Goal: Information Seeking & Learning: Learn about a topic

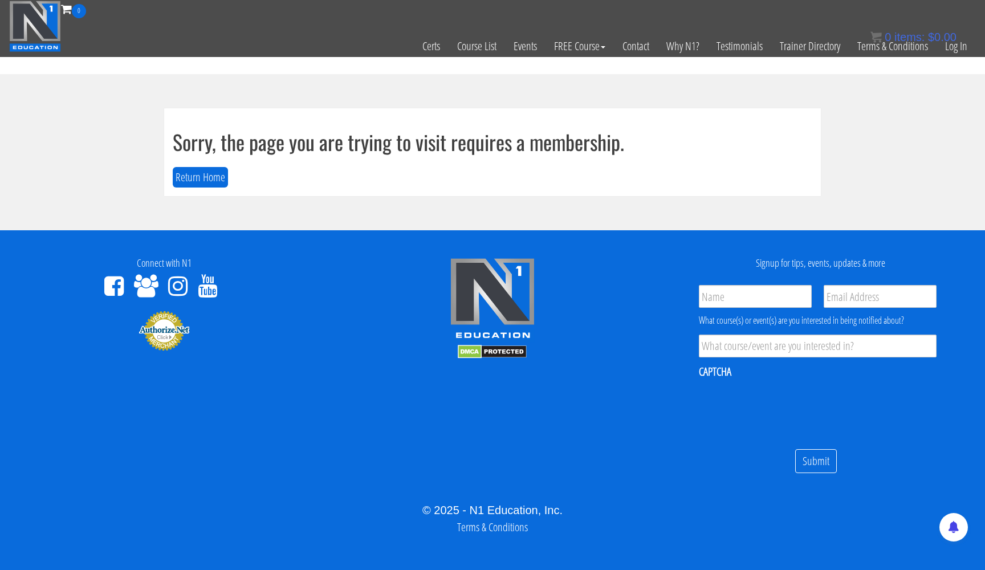
click at [947, 43] on div "0 items: $ 0.00" at bounding box center [913, 36] width 86 height 17
click at [947, 47] on link "Log In" at bounding box center [955, 46] width 39 height 56
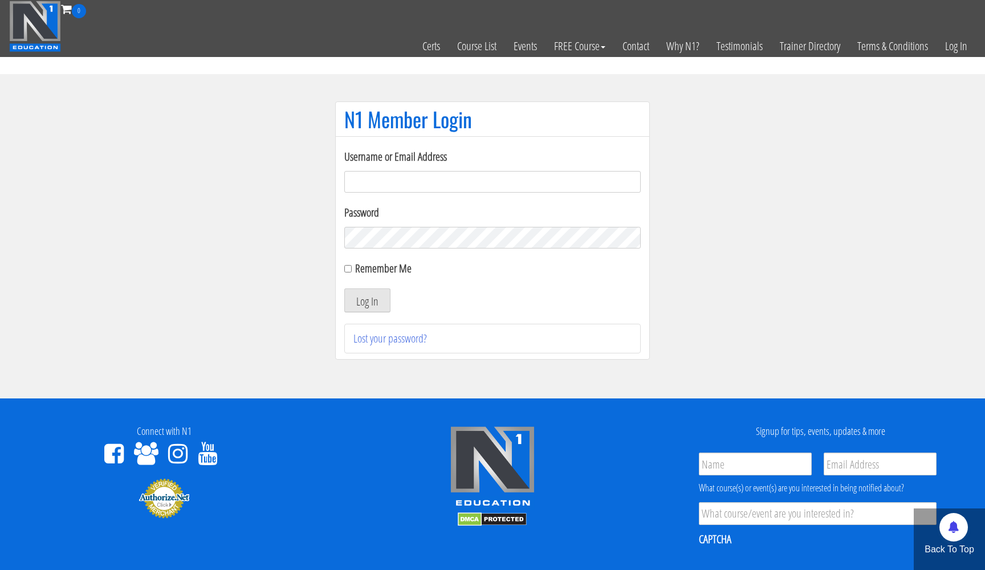
type input "[EMAIL_ADDRESS][DOMAIN_NAME]"
click at [362, 296] on button "Log In" at bounding box center [367, 300] width 46 height 24
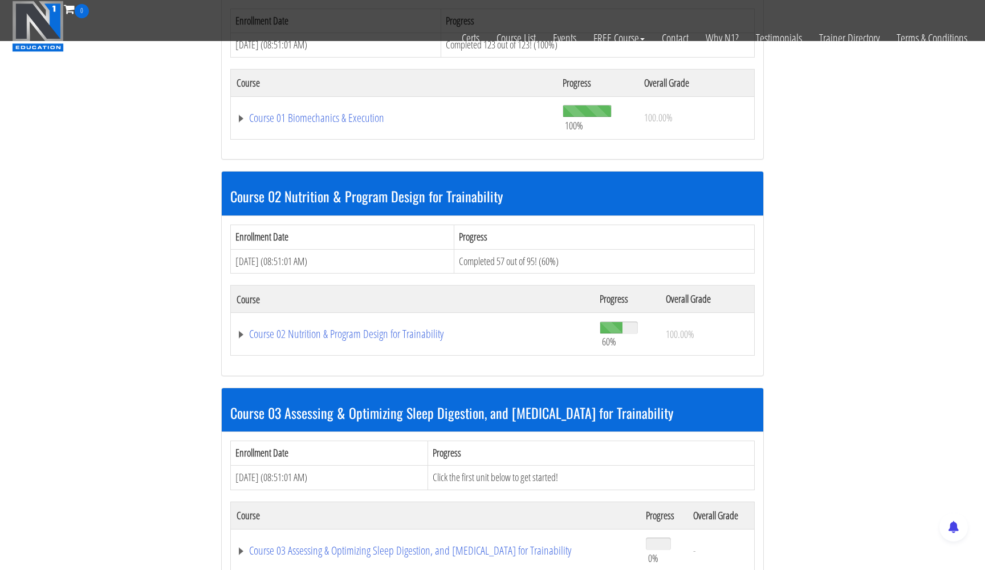
scroll to position [621, 0]
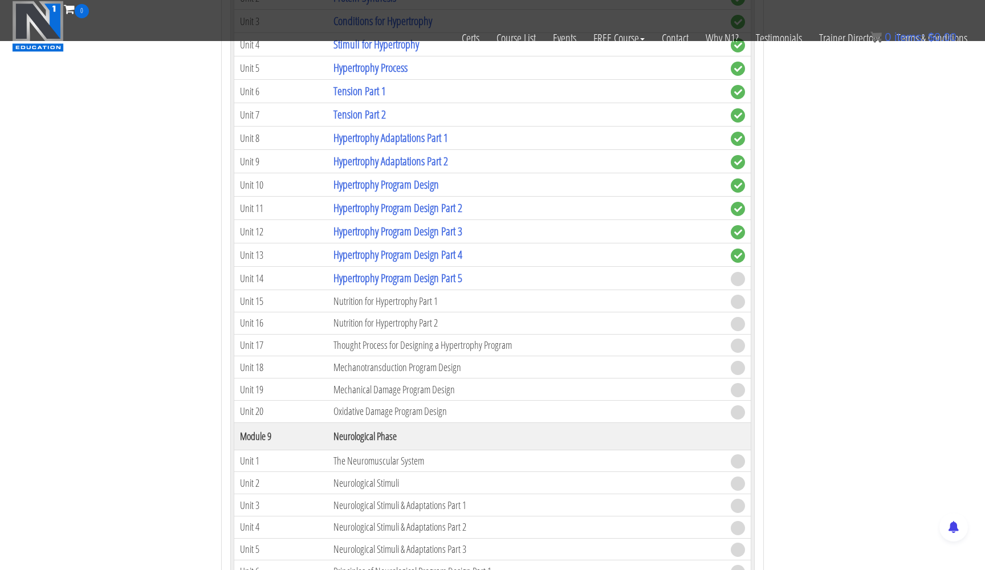
scroll to position [2255, 0]
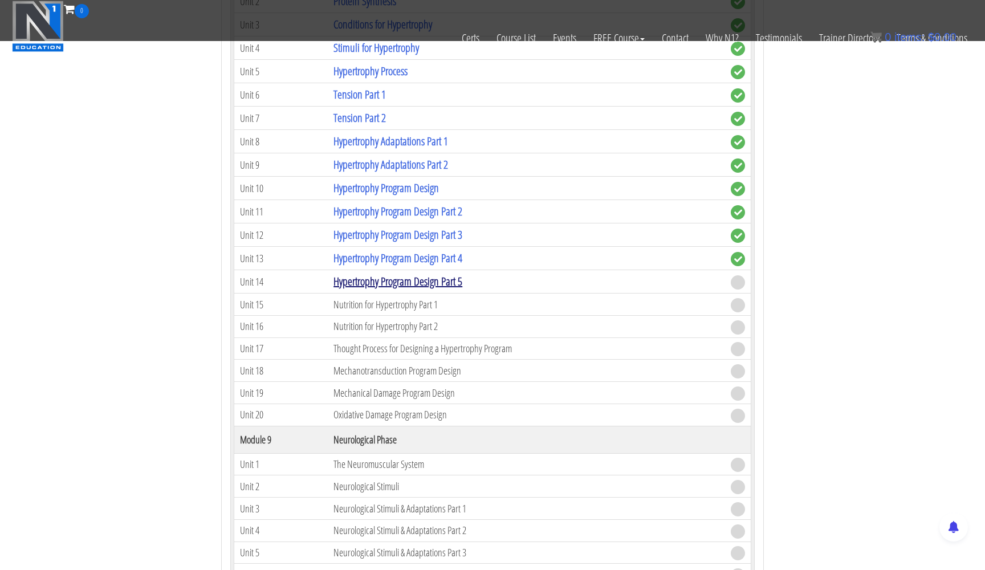
click at [388, 282] on link "Hypertrophy Program Design Part 5" at bounding box center [397, 281] width 129 height 15
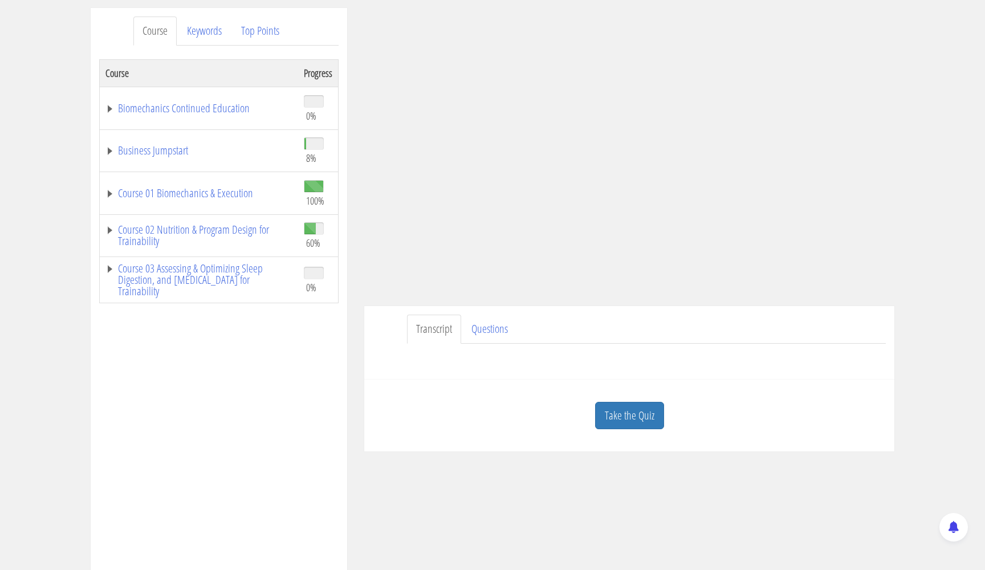
scroll to position [144, 0]
click at [623, 406] on link "Take the Quiz" at bounding box center [629, 413] width 69 height 28
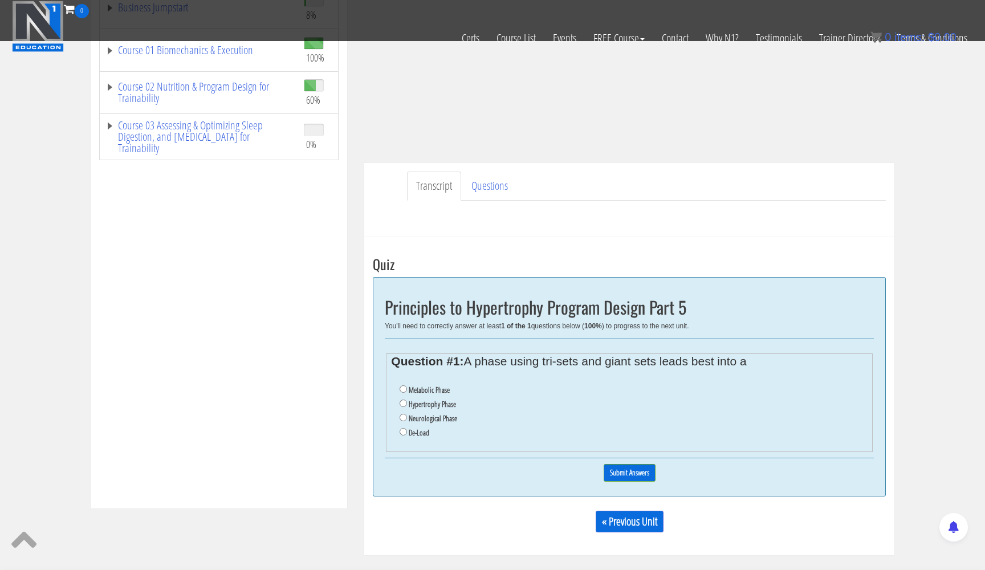
scroll to position [268, 0]
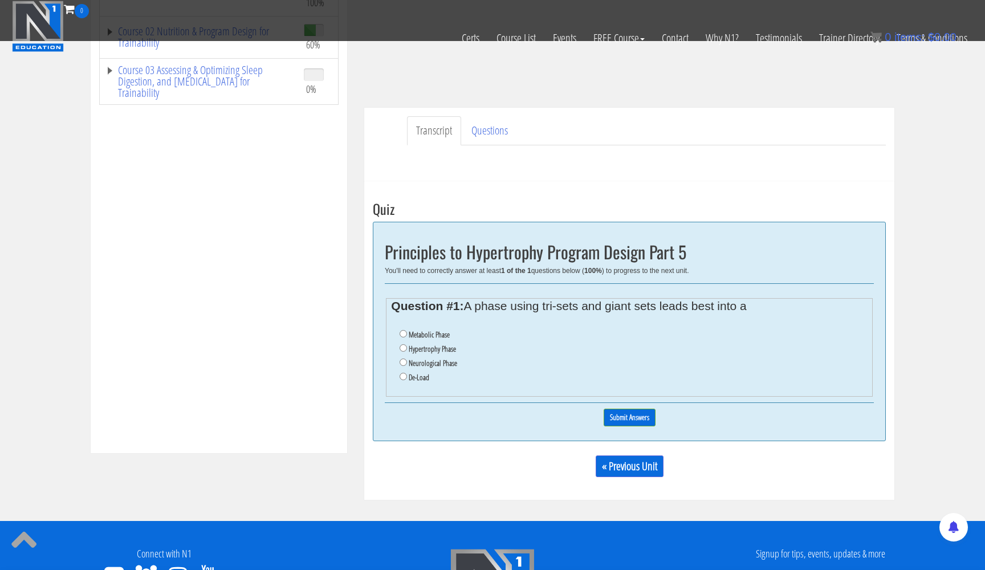
click at [405, 373] on input "De-Load" at bounding box center [403, 376] width 7 height 7
radio input "true"
click at [616, 409] on input "Submit Answers" at bounding box center [630, 418] width 52 height 18
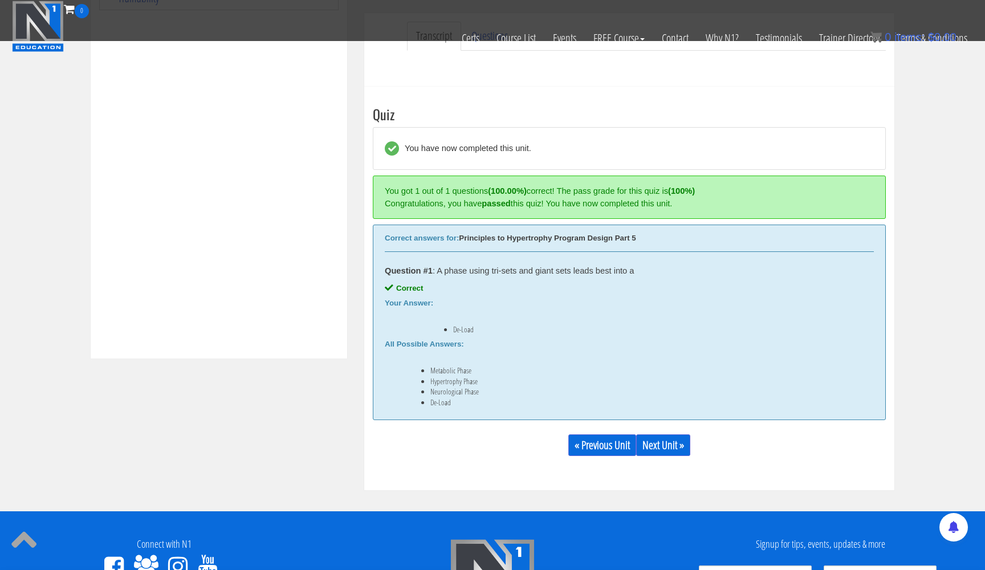
scroll to position [432, 0]
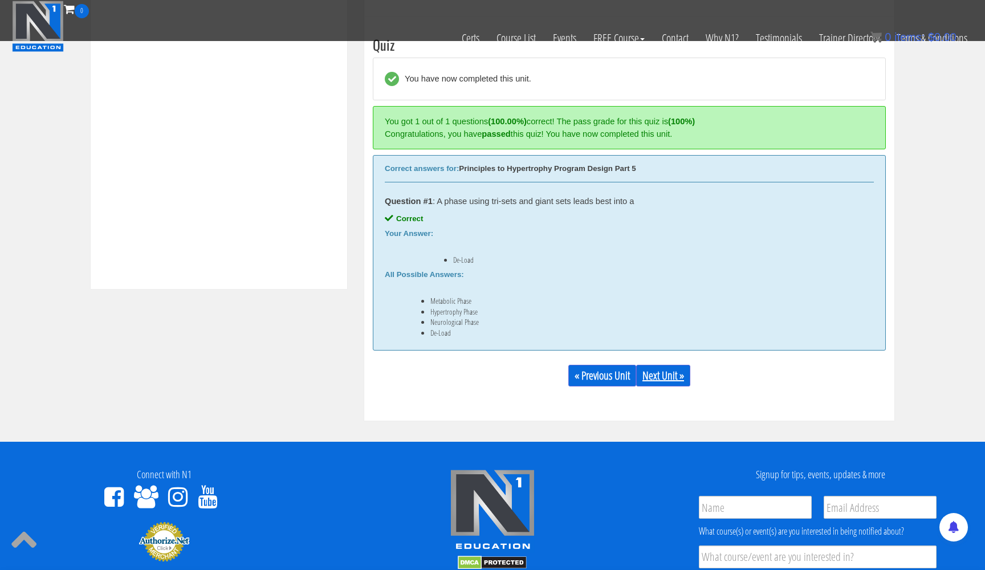
click at [667, 373] on link "Next Unit »" at bounding box center [663, 376] width 54 height 22
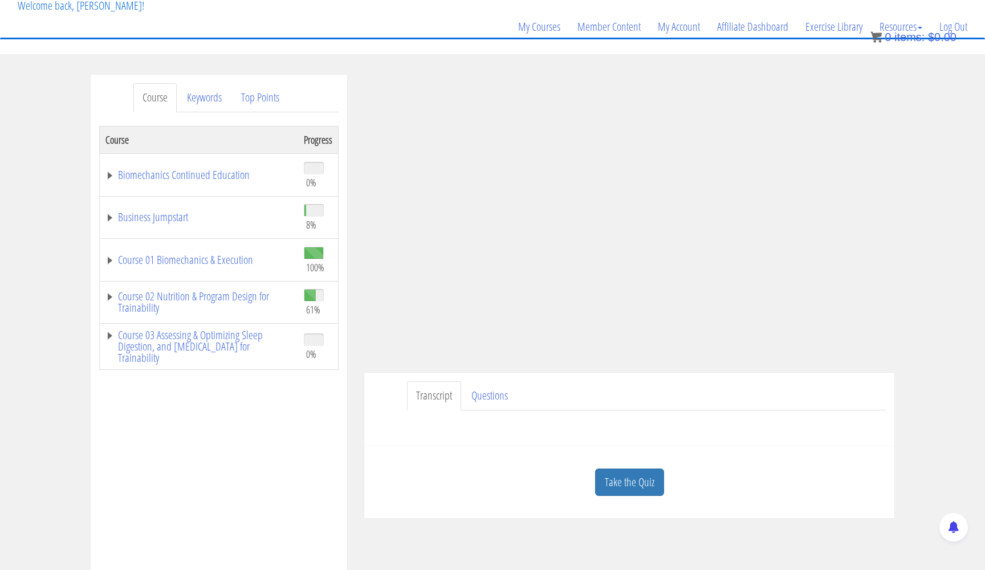
scroll to position [22, 0]
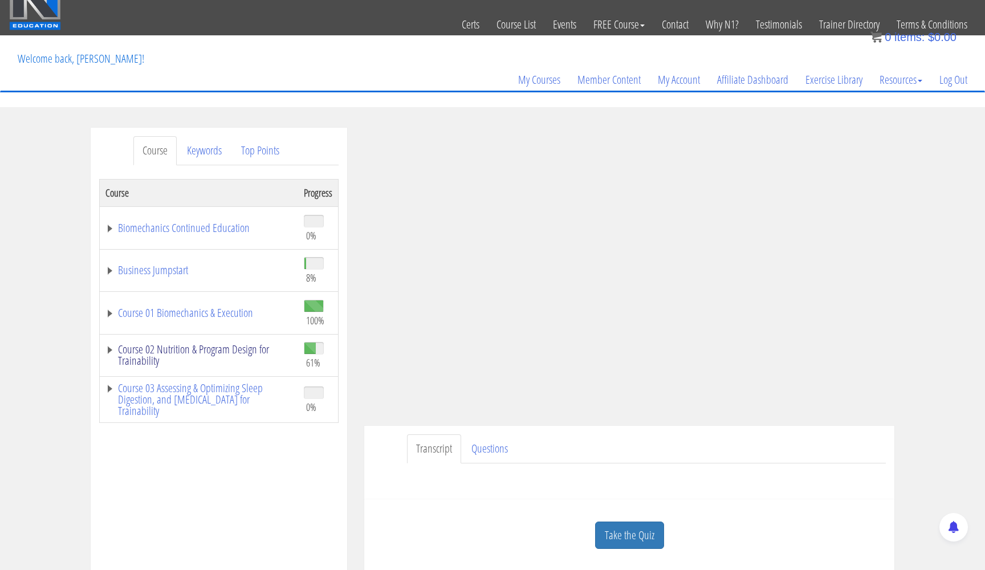
click at [108, 349] on link "Course 02 Nutrition & Program Design for Trainability" at bounding box center [198, 355] width 187 height 23
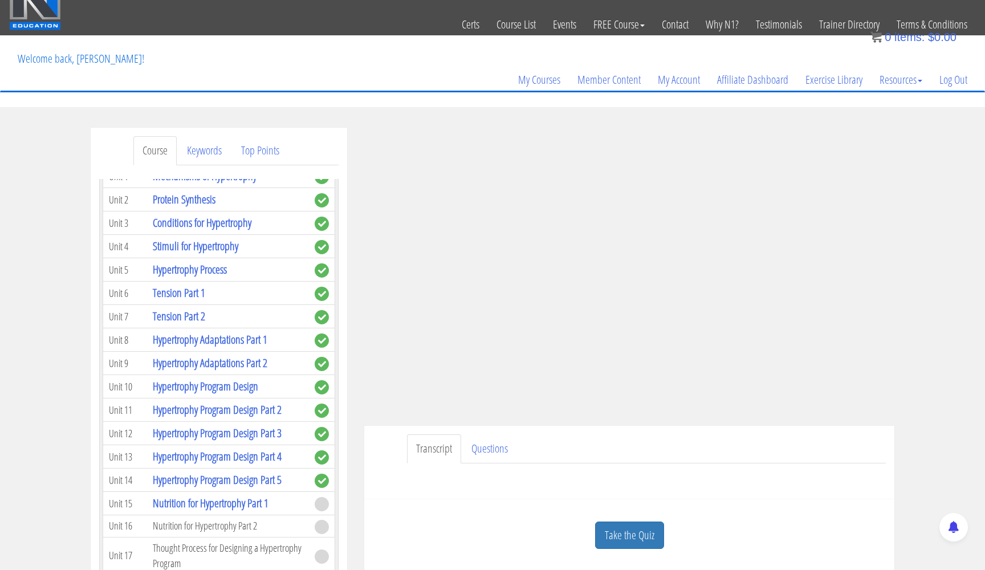
scroll to position [1775, 0]
